Goal: Task Accomplishment & Management: Manage account settings

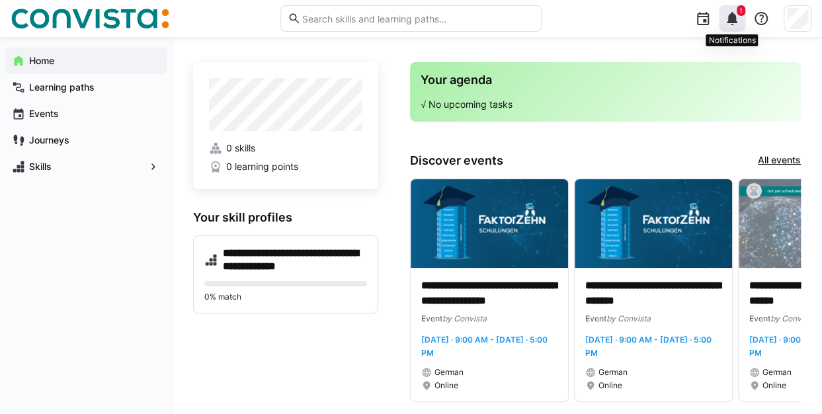
click at [738, 15] on eds-badge "1" at bounding box center [740, 10] width 9 height 11
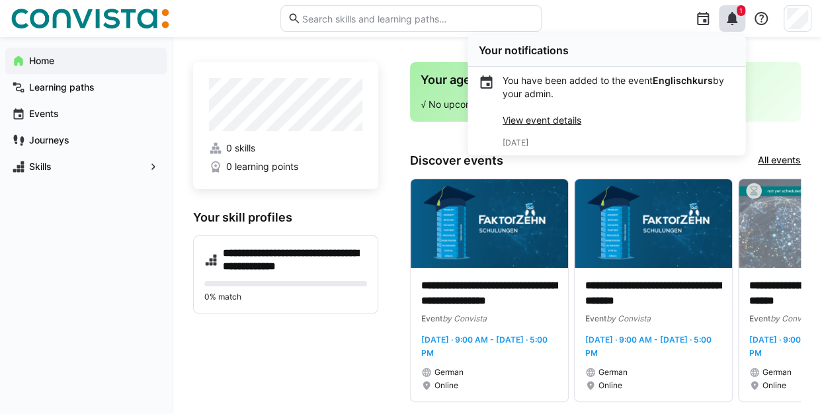
click at [526, 123] on link "View event details" at bounding box center [541, 119] width 79 height 11
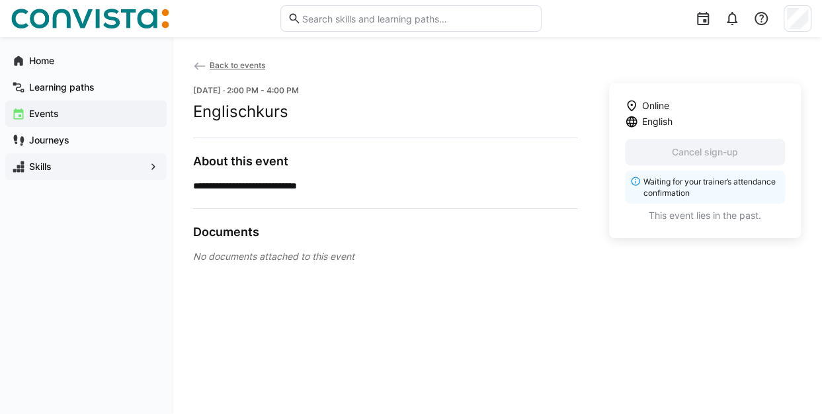
click at [0, 0] on app-navigation-label "Skills" at bounding box center [0, 0] width 0 height 0
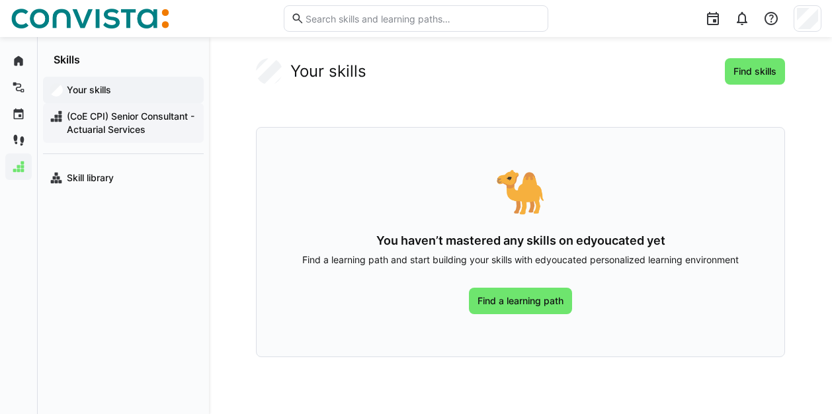
click at [128, 116] on span "(CoE CPI) Senior Consultant - Actuarial Services" at bounding box center [131, 123] width 132 height 26
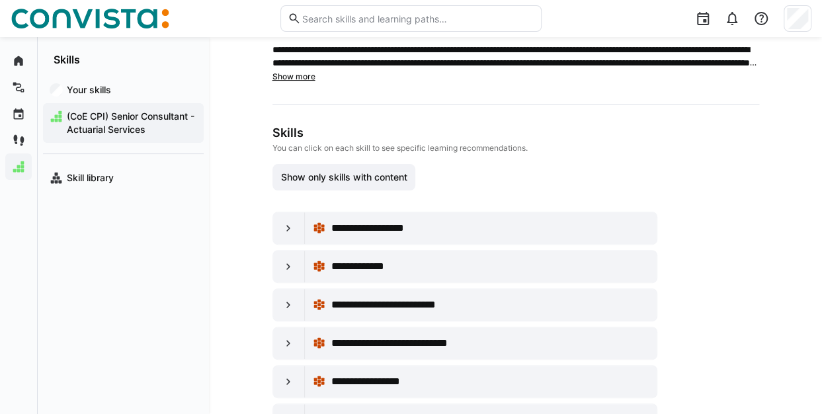
scroll to position [66, 0]
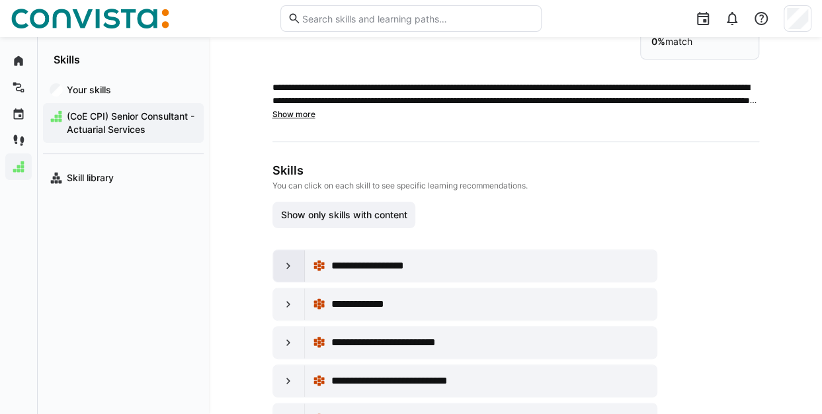
click at [287, 260] on eds-icon at bounding box center [288, 265] width 13 height 13
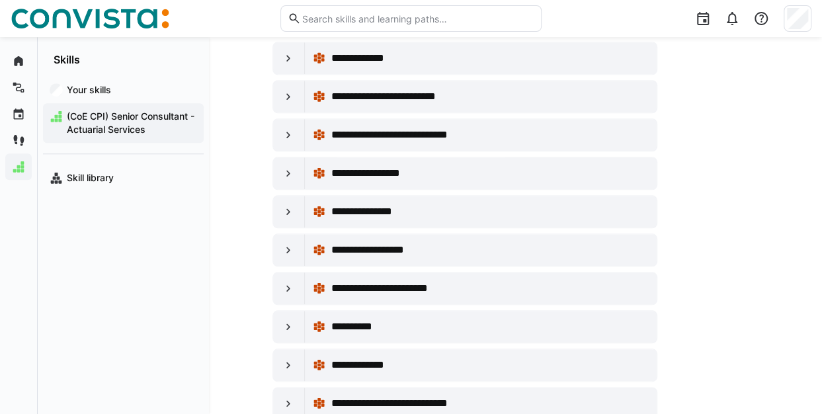
scroll to position [595, 0]
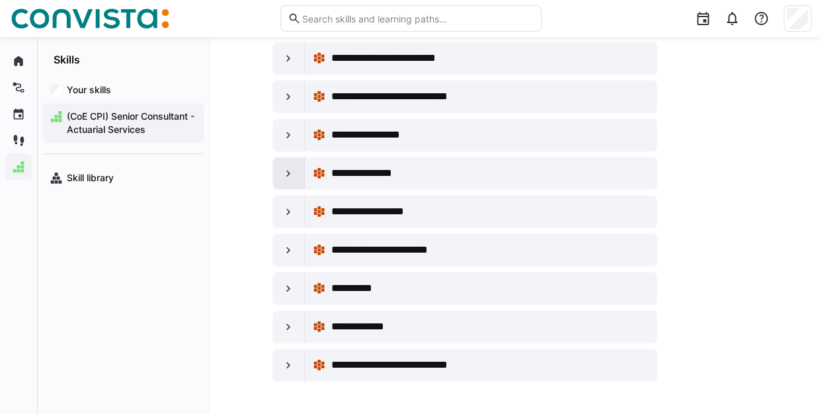
click at [288, 167] on eds-icon at bounding box center [288, 173] width 13 height 13
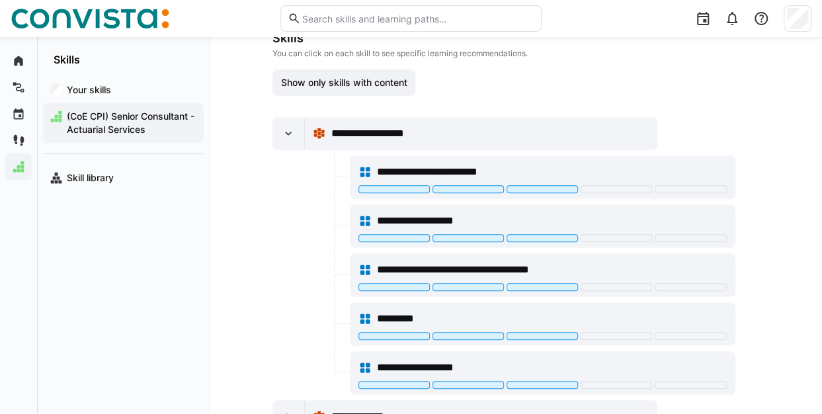
scroll to position [0, 0]
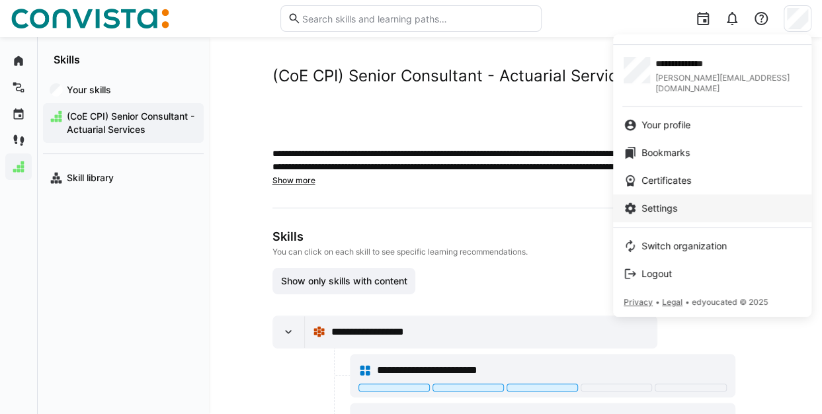
click at [654, 202] on span "Settings" at bounding box center [659, 208] width 36 height 13
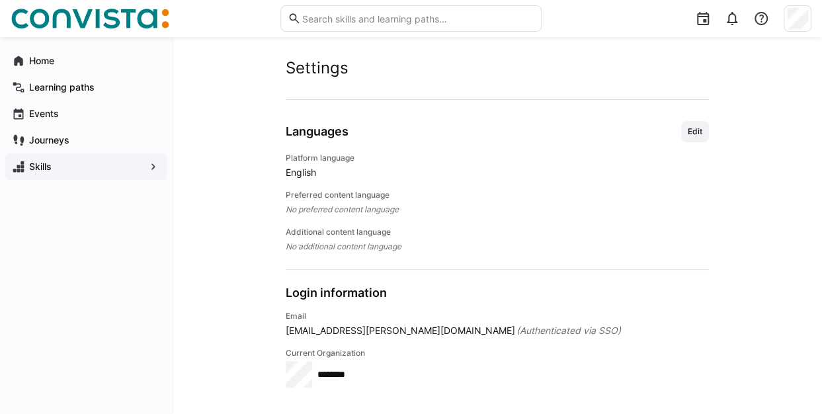
click at [321, 167] on span "English" at bounding box center [497, 172] width 423 height 13
click at [311, 172] on span "English" at bounding box center [497, 172] width 423 height 13
click at [699, 135] on span "Edit" at bounding box center [694, 131] width 17 height 11
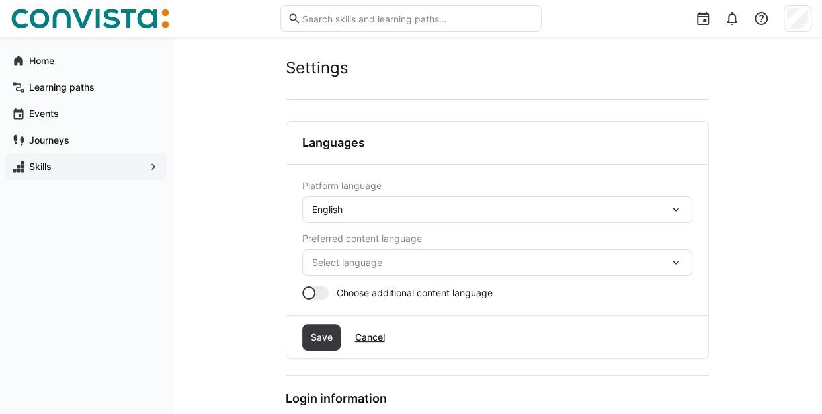
click at [675, 208] on eds-icon at bounding box center [675, 209] width 13 height 13
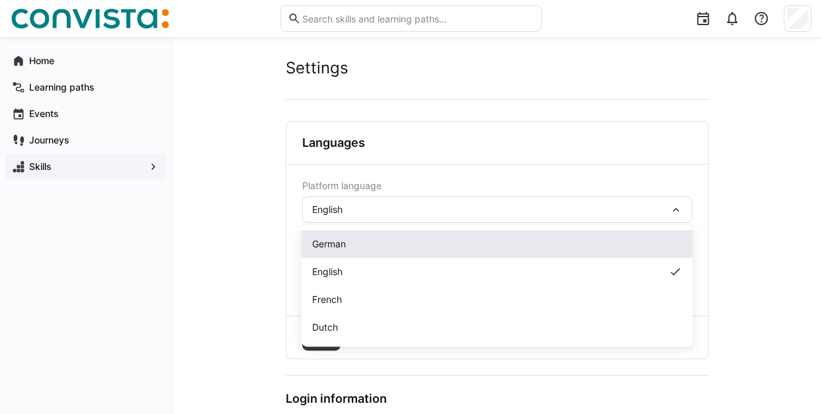
click at [337, 236] on div "German" at bounding box center [496, 244] width 391 height 28
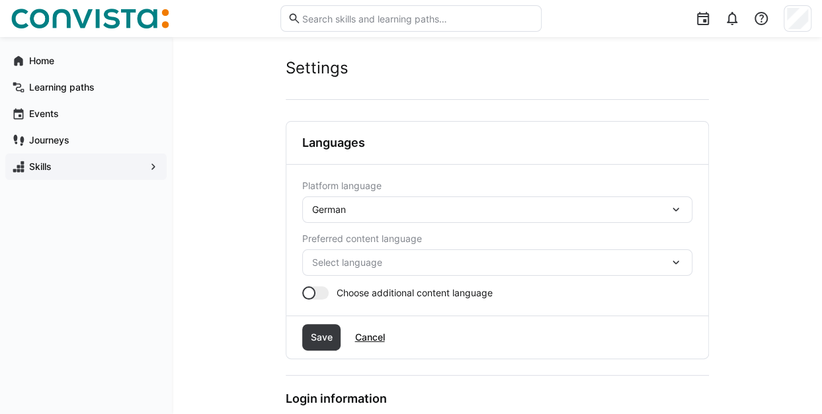
click at [677, 259] on eds-icon at bounding box center [675, 262] width 13 height 13
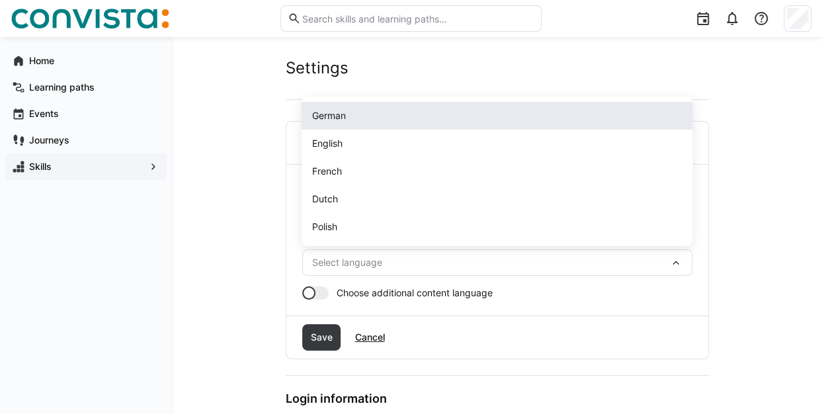
click at [333, 114] on span "German" at bounding box center [329, 115] width 34 height 13
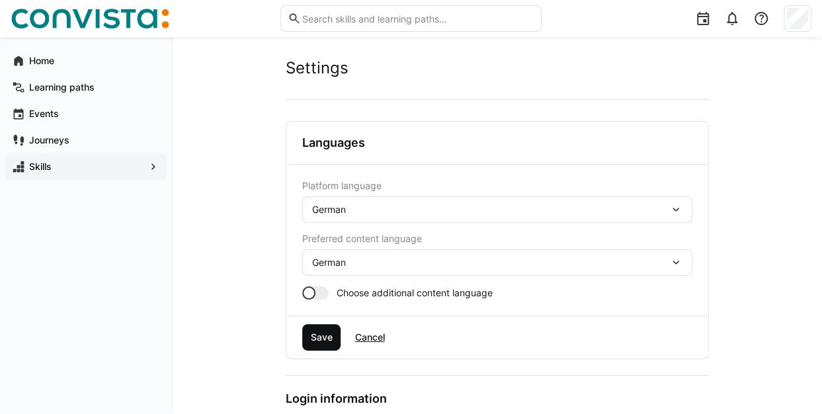
click at [327, 337] on span "Save" at bounding box center [321, 337] width 26 height 13
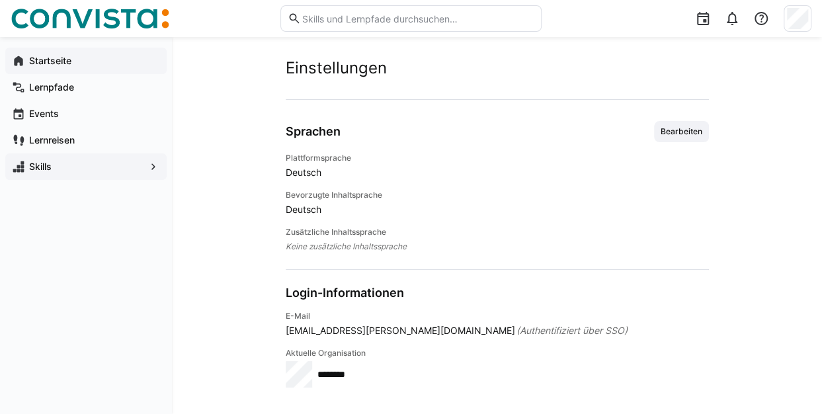
click at [0, 0] on app-navigation-label "Startseite" at bounding box center [0, 0] width 0 height 0
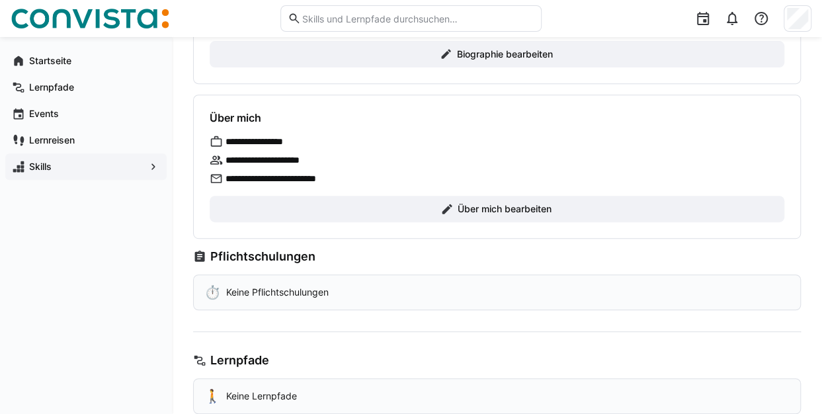
scroll to position [42, 0]
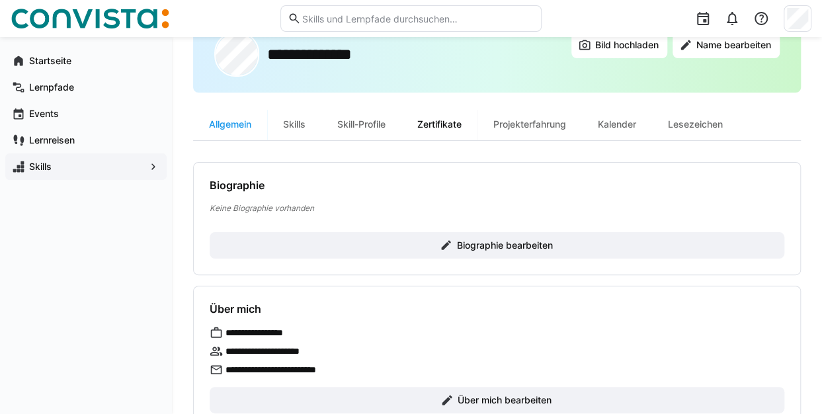
click at [448, 120] on div "Zertifikate" at bounding box center [439, 124] width 76 height 32
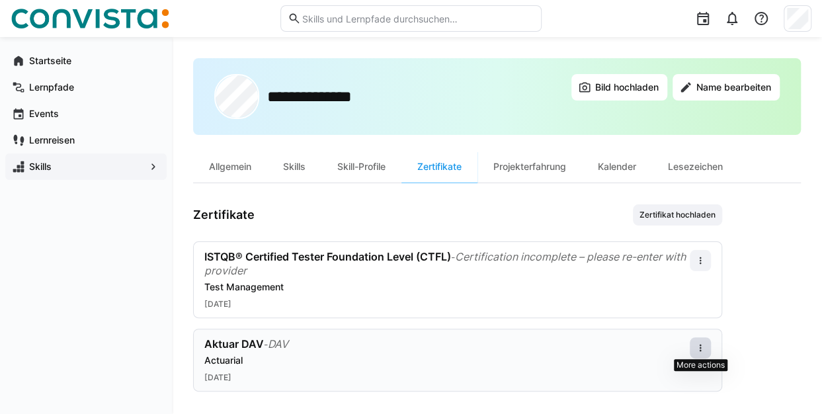
click at [705, 348] on eds-icon at bounding box center [700, 347] width 11 height 11
click at [291, 340] on div "Aktuar DAV - DAV" at bounding box center [247, 344] width 87 height 14
click at [288, 340] on span "DAV" at bounding box center [278, 343] width 20 height 13
click at [533, 162] on div "Projekterfahrung" at bounding box center [529, 167] width 104 height 32
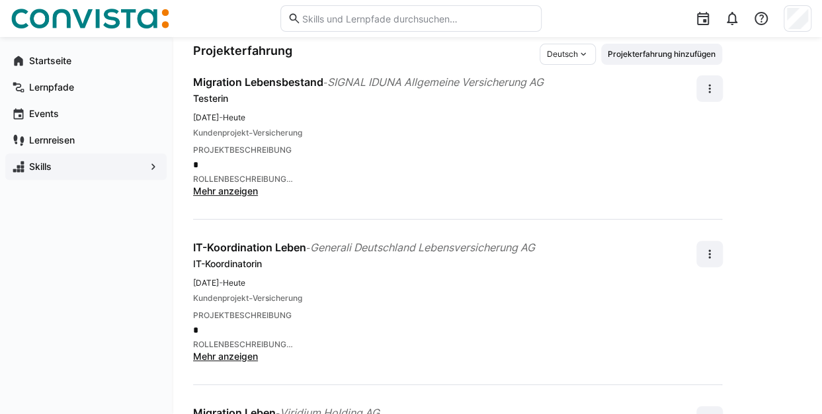
scroll to position [295, 0]
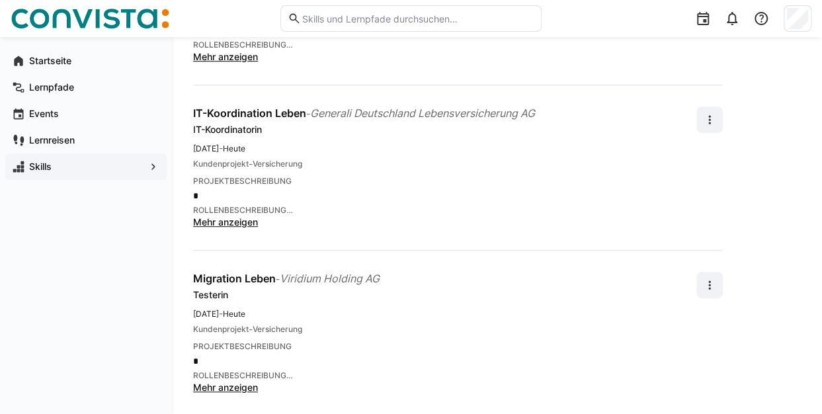
click at [17, 210] on div "Startseite Lernpfade Events Lernreisen Skills" at bounding box center [86, 225] width 172 height 377
